Goal: Task Accomplishment & Management: Complete application form

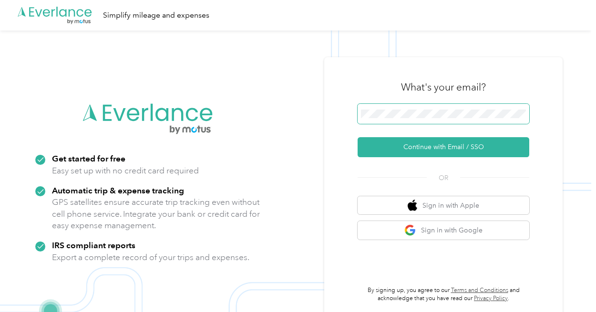
click at [403, 121] on span at bounding box center [444, 114] width 172 height 20
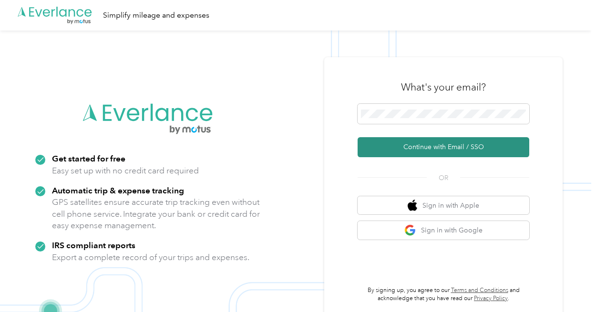
click at [398, 149] on button "Continue with Email / SSO" at bounding box center [444, 147] width 172 height 20
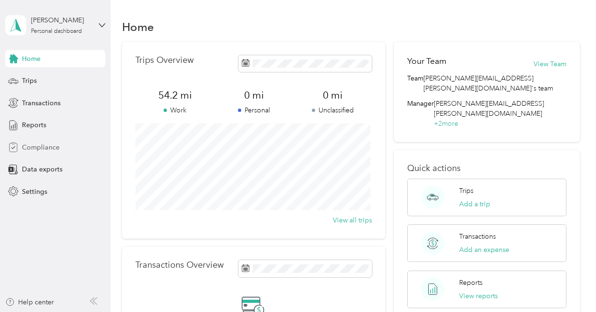
click at [37, 144] on span "Compliance" at bounding box center [41, 148] width 38 height 10
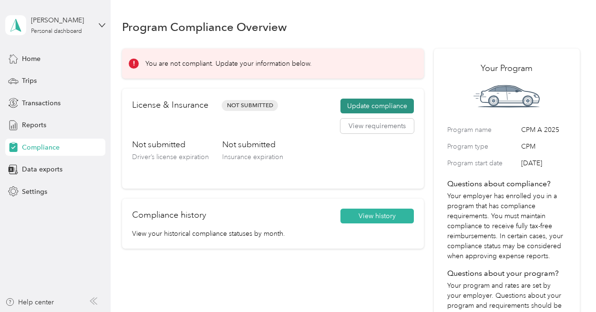
click at [366, 106] on button "Update compliance" at bounding box center [376, 106] width 73 height 15
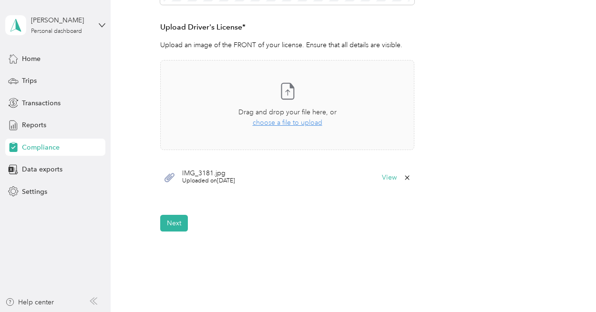
scroll to position [257, 0]
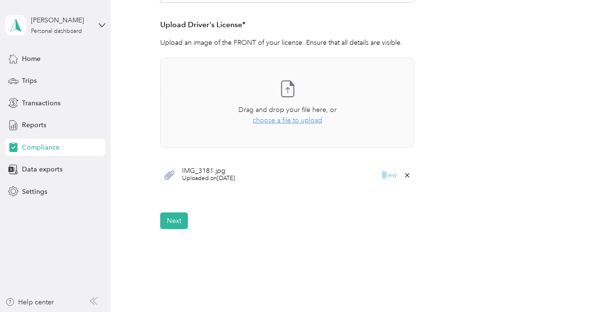
click at [385, 176] on div "IMG_3181.jpg Uploaded on [DATE] View" at bounding box center [287, 175] width 254 height 29
click at [385, 176] on button "View" at bounding box center [389, 175] width 15 height 7
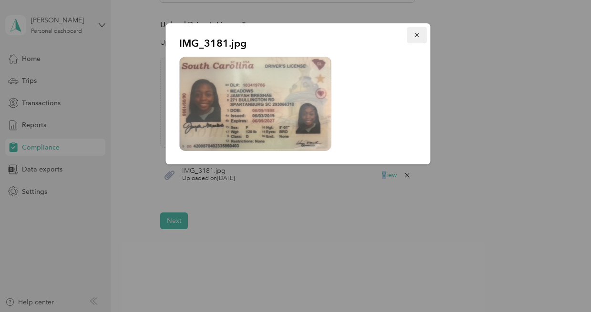
click at [416, 34] on icon "button" at bounding box center [417, 35] width 7 height 7
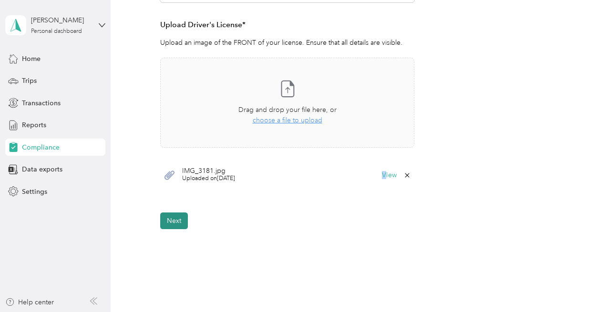
click at [169, 220] on button "Next" at bounding box center [174, 221] width 28 height 17
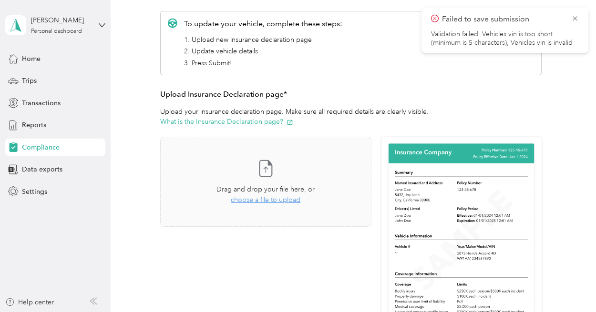
scroll to position [132, 0]
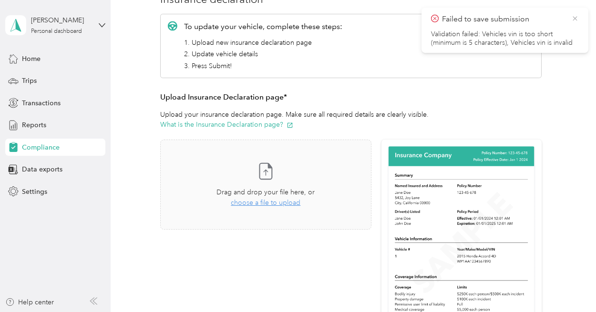
click at [574, 22] on icon at bounding box center [575, 18] width 8 height 9
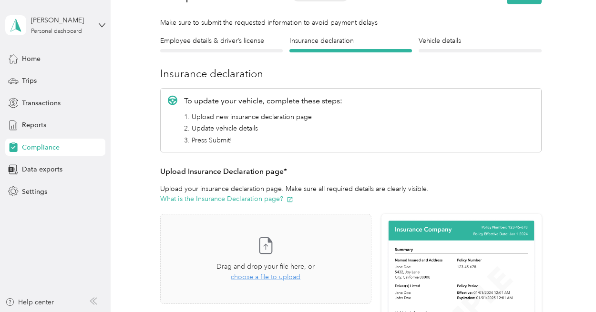
scroll to position [56, 0]
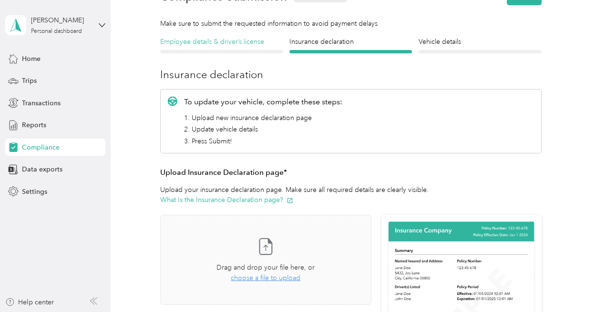
click at [189, 40] on h4 "Employee details & driver’s license" at bounding box center [221, 42] width 123 height 10
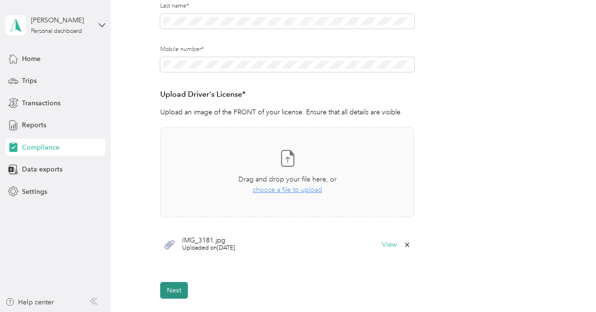
click at [173, 290] on button "Next" at bounding box center [174, 290] width 28 height 17
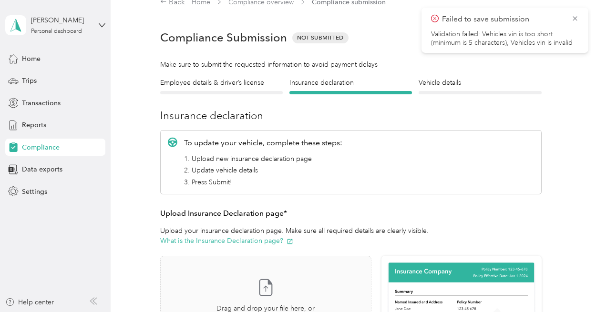
scroll to position [11, 0]
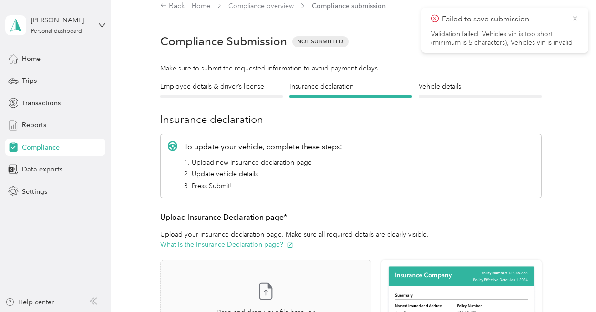
click at [572, 18] on icon at bounding box center [575, 18] width 8 height 9
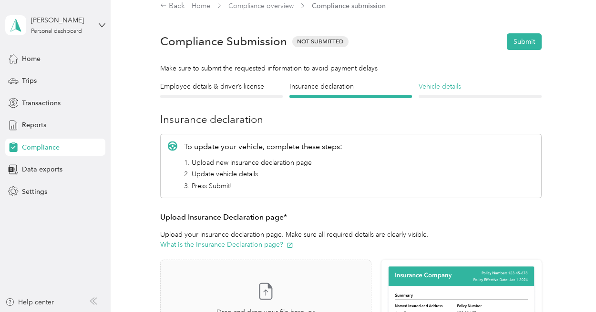
click at [433, 82] on h4 "Vehicle details" at bounding box center [480, 87] width 123 height 10
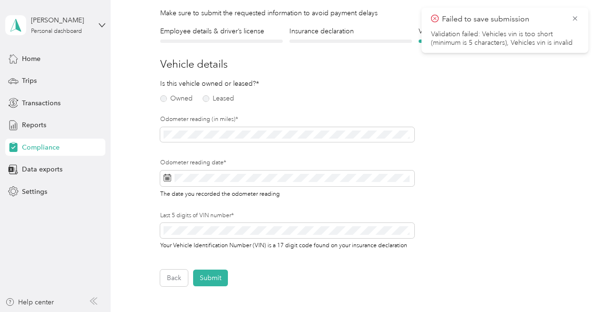
scroll to position [66, 0]
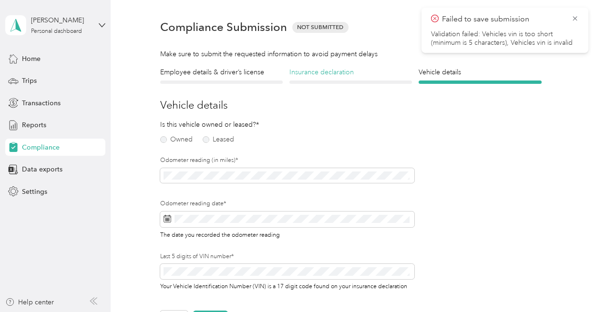
click at [339, 67] on h4 "Insurance declaration" at bounding box center [350, 72] width 123 height 10
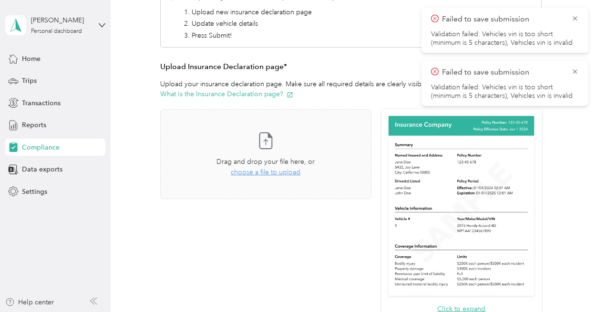
scroll to position [163, 0]
click at [573, 71] on icon at bounding box center [575, 71] width 8 height 9
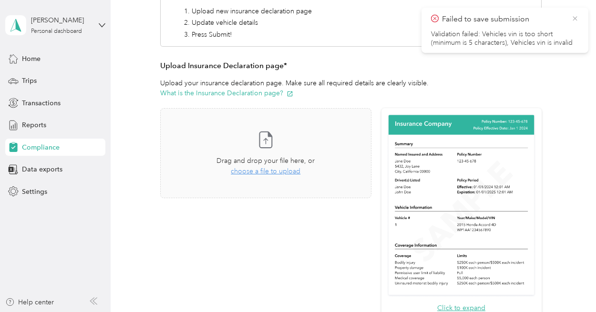
click at [576, 19] on icon at bounding box center [575, 18] width 4 height 4
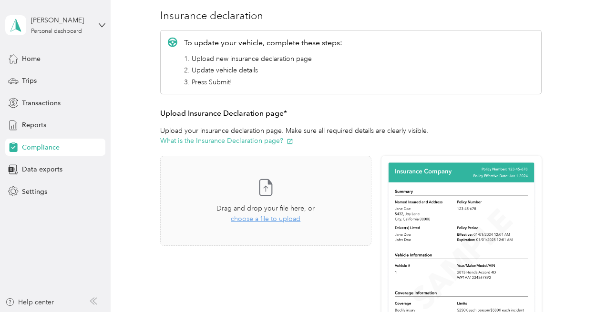
scroll to position [0, 0]
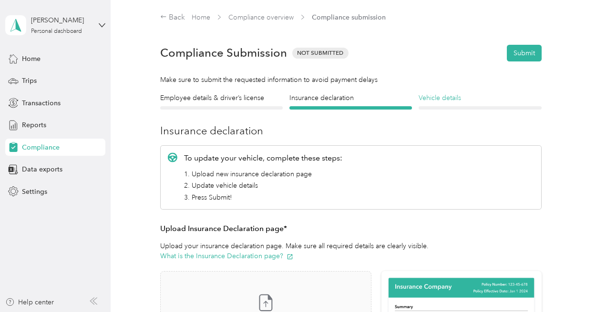
click at [435, 96] on h4 "Vehicle details" at bounding box center [480, 98] width 123 height 10
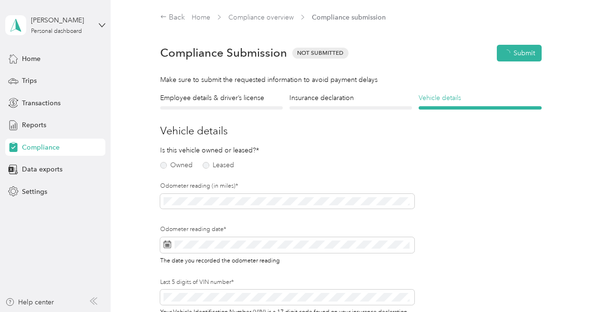
scroll to position [11, 0]
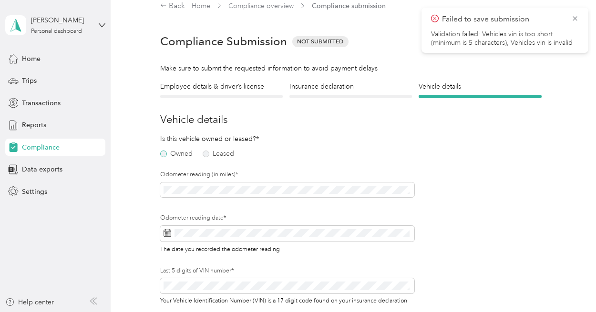
click at [175, 156] on label "Owned" at bounding box center [176, 154] width 32 height 7
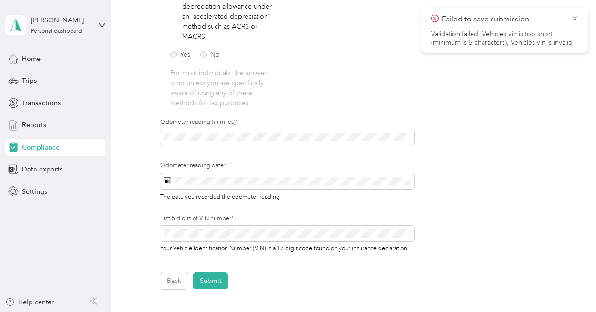
scroll to position [366, 0]
